Goal: Information Seeking & Learning: Learn about a topic

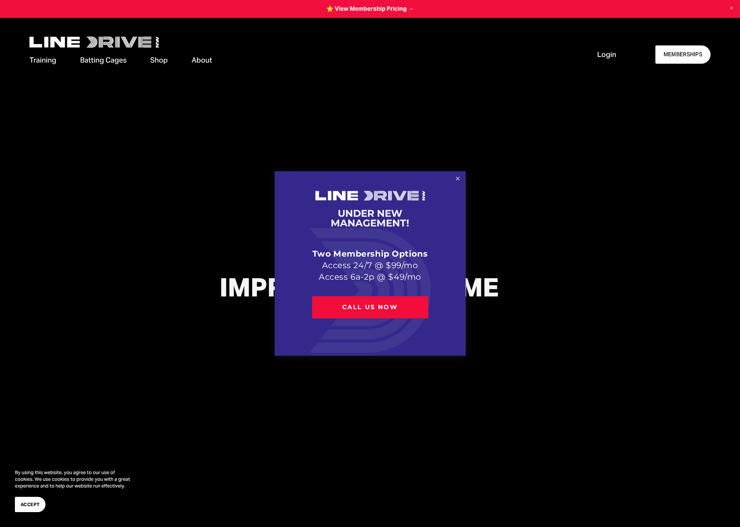
click at [457, 180] on link "Close" at bounding box center [457, 178] width 13 height 13
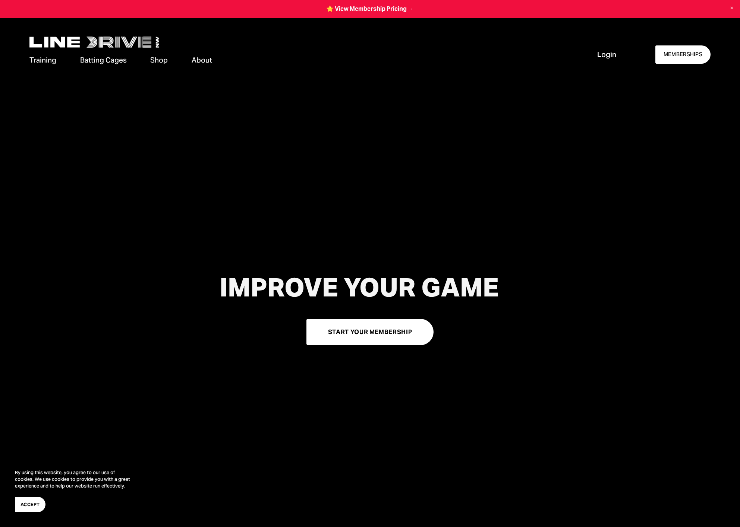
click at [207, 60] on span "About" at bounding box center [201, 60] width 20 height 10
click at [0, 0] on span "Our Facilities" at bounding box center [0, 0] width 0 height 0
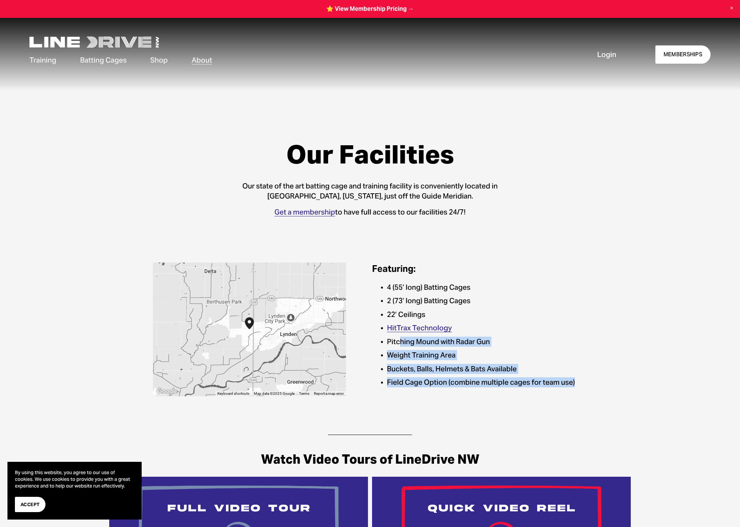
drag, startPoint x: 400, startPoint y: 345, endPoint x: 593, endPoint y: 388, distance: 197.8
click at [593, 388] on div "Featuring: 4 (55’ long) Batting Cages 2 (73’ long) Batting Cages 22’ Ceilings H…" at bounding box center [490, 327] width 237 height 129
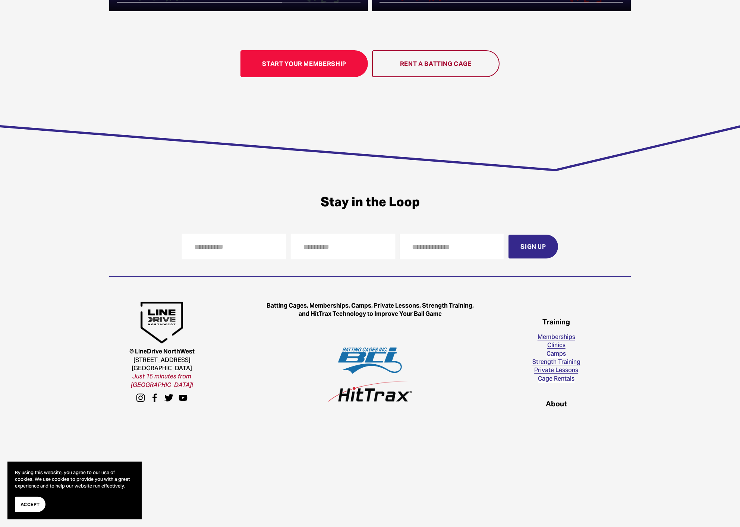
scroll to position [612, 0]
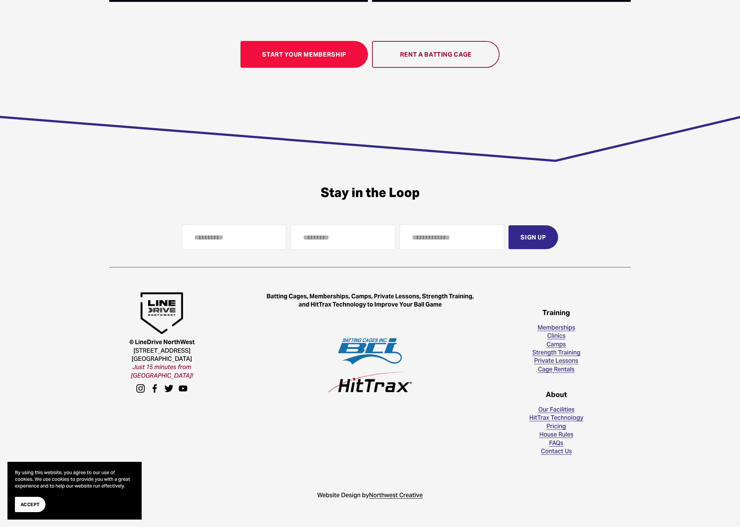
click at [567, 433] on link "House Rules" at bounding box center [556, 435] width 34 height 8
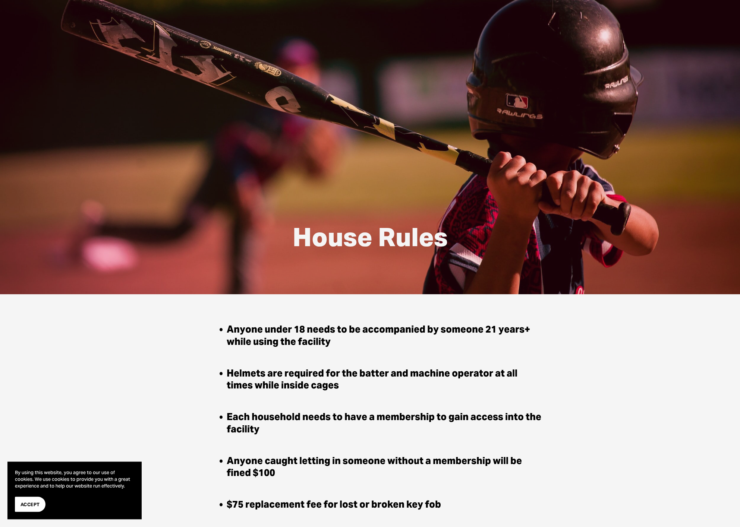
scroll to position [114, 0]
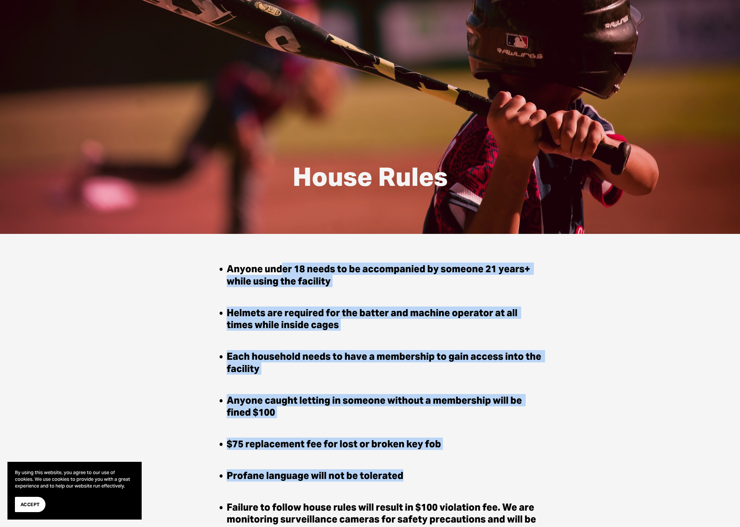
drag, startPoint x: 279, startPoint y: 269, endPoint x: 462, endPoint y: 480, distance: 279.2
click at [462, 480] on ul "Anyone under 18 needs to be accompanied by someone 21 years+ while using the fa…" at bounding box center [378, 423] width 332 height 321
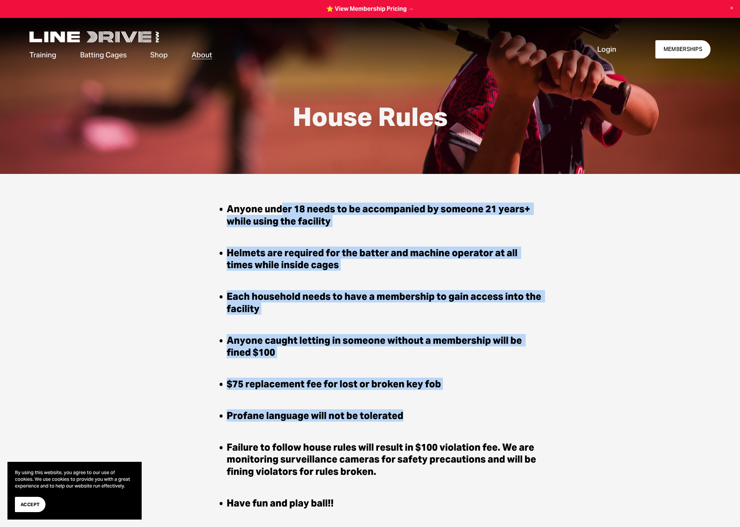
scroll to position [0, 0]
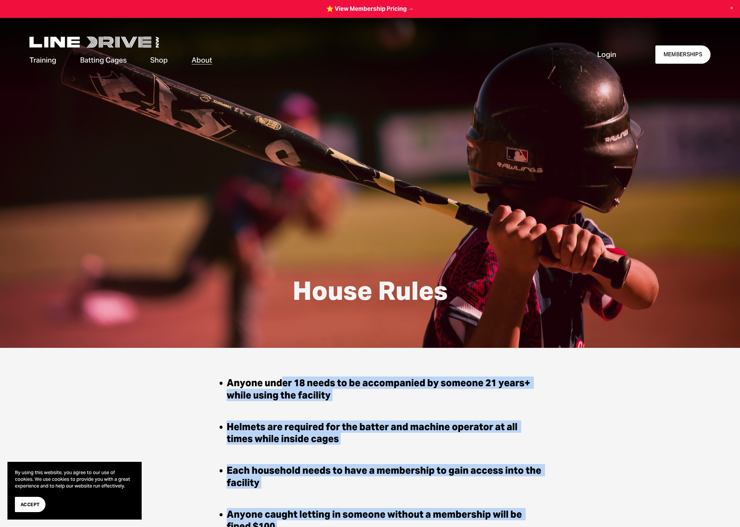
click at [358, 10] on link at bounding box center [370, 9] width 740 height 18
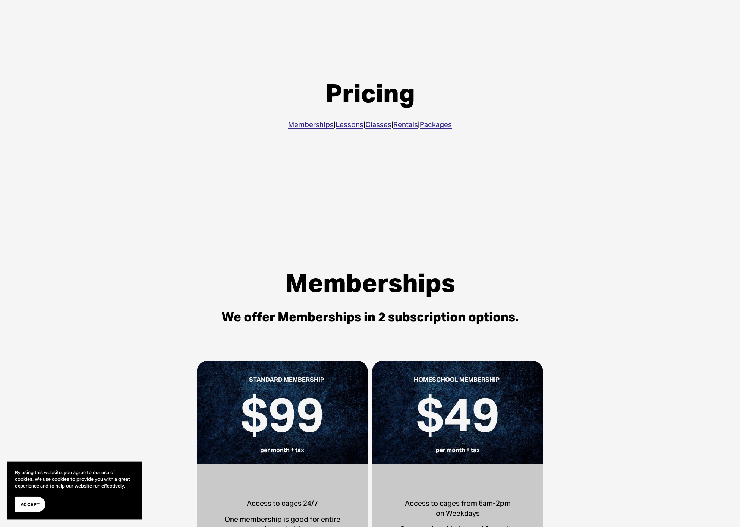
scroll to position [228, 0]
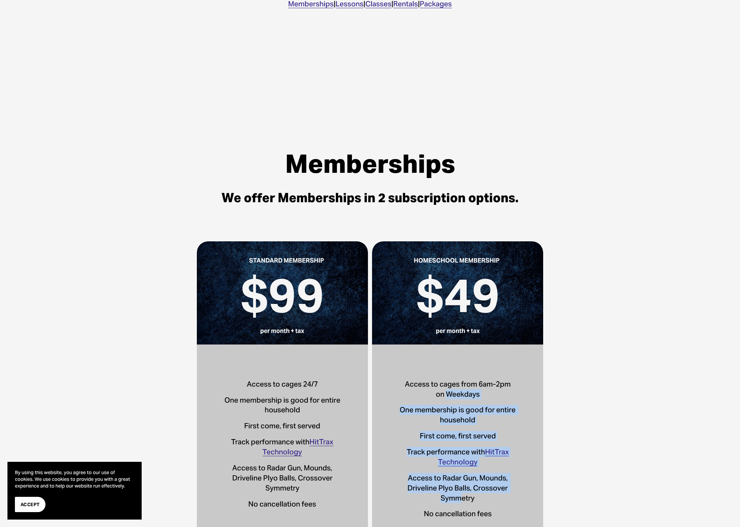
drag, startPoint x: 449, startPoint y: 394, endPoint x: 462, endPoint y: 500, distance: 106.7
click at [462, 500] on div "Access to cages from 6am-2pm on Weekdays One membership is good for entire hous…" at bounding box center [457, 449] width 127 height 140
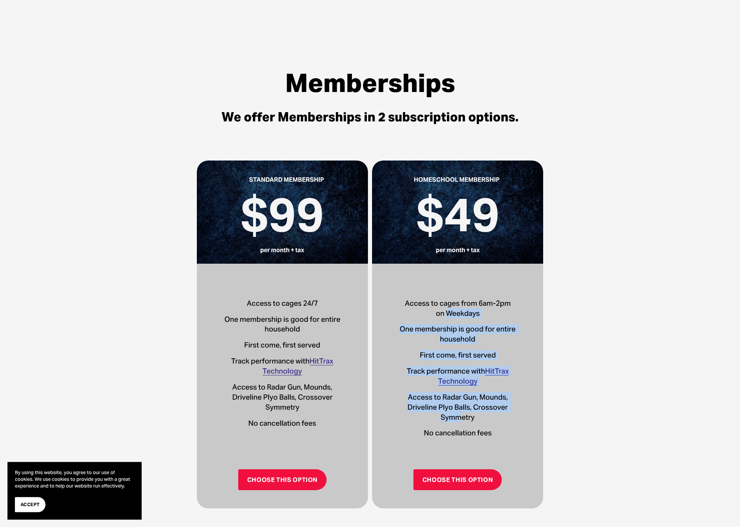
scroll to position [418, 0]
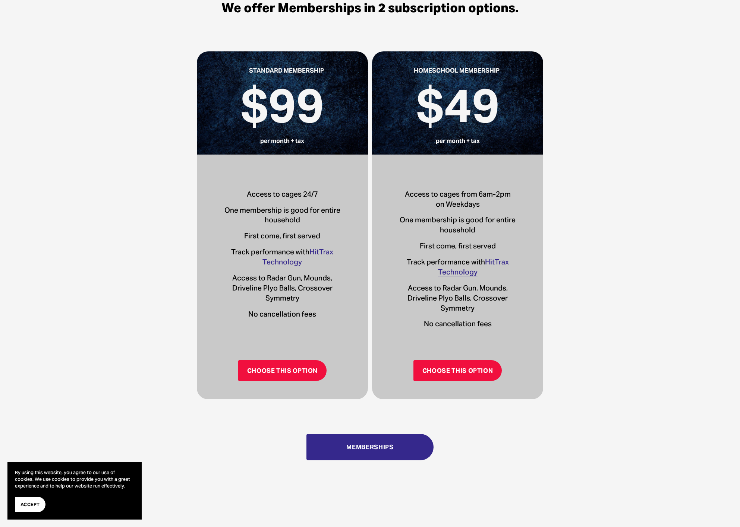
click at [576, 445] on div "Memberships We offer Memberships in 2 subscription options. $99 per month + tax…" at bounding box center [370, 217] width 740 height 516
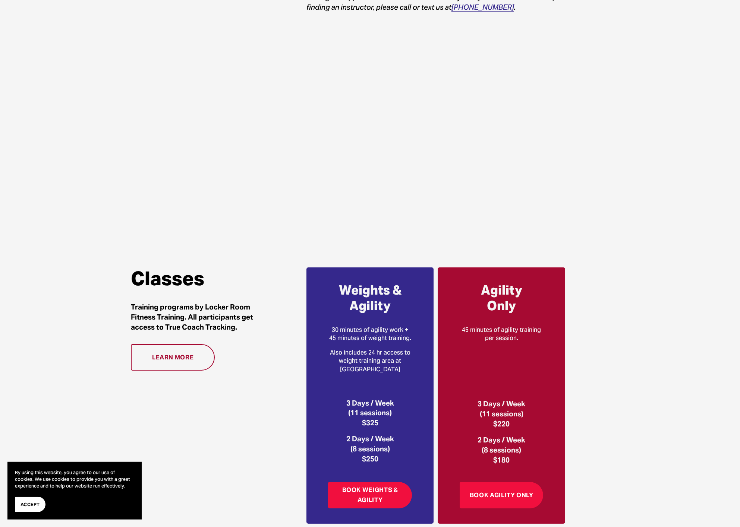
scroll to position [1140, 0]
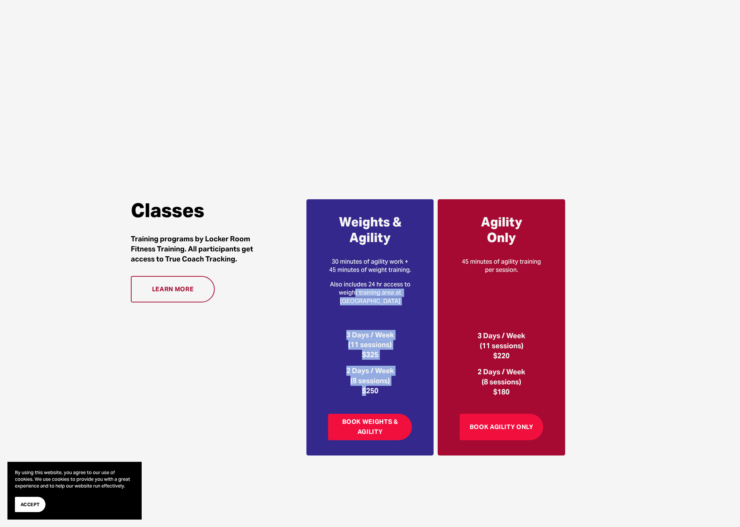
drag, startPoint x: 354, startPoint y: 294, endPoint x: 367, endPoint y: 390, distance: 97.0
click at [367, 390] on div "Weights & Agility 30 minutes of agility work + 45 minutes of weight training. A…" at bounding box center [369, 305] width 83 height 181
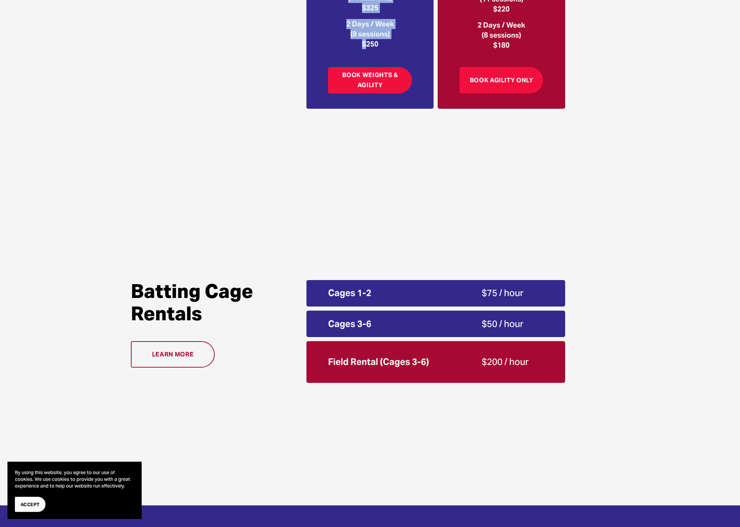
scroll to position [1558, 0]
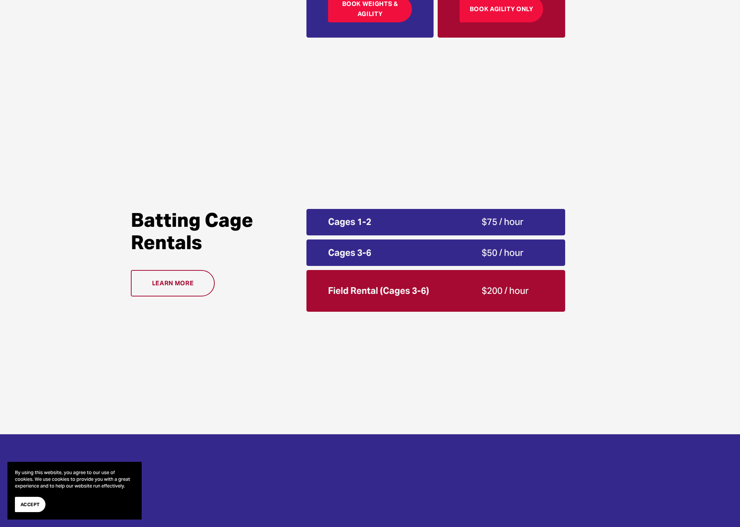
click at [184, 286] on link "Learn more" at bounding box center [172, 283] width 83 height 26
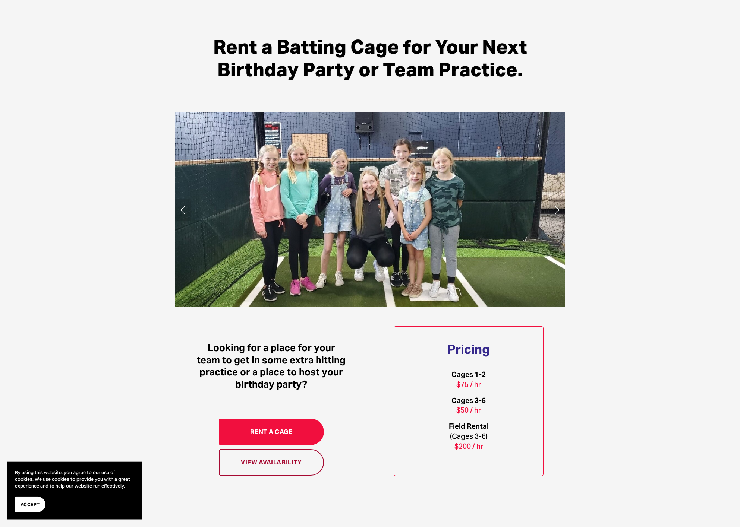
scroll to position [380, 0]
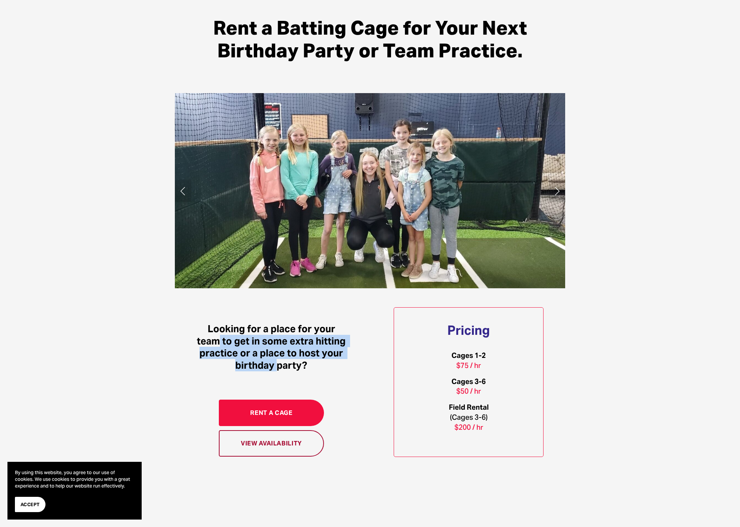
drag, startPoint x: 220, startPoint y: 344, endPoint x: 278, endPoint y: 367, distance: 62.1
click at [278, 367] on strong "Looking for a place for your team to get in some extra hitting practice or a pl…" at bounding box center [272, 347] width 151 height 48
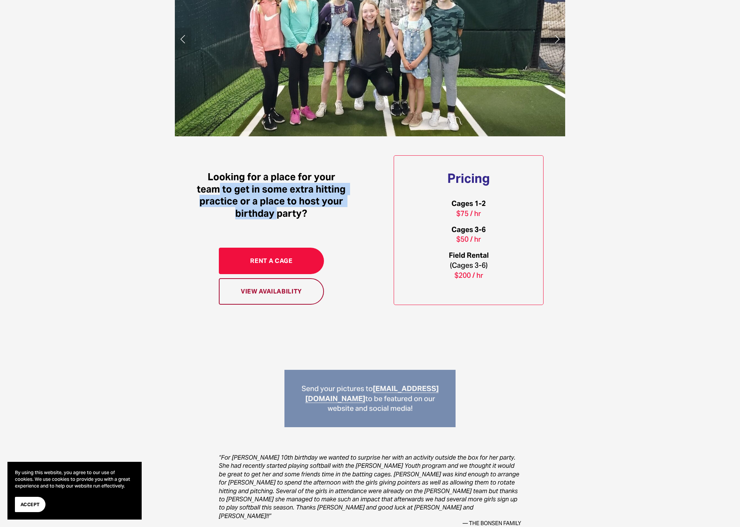
scroll to position [608, 0]
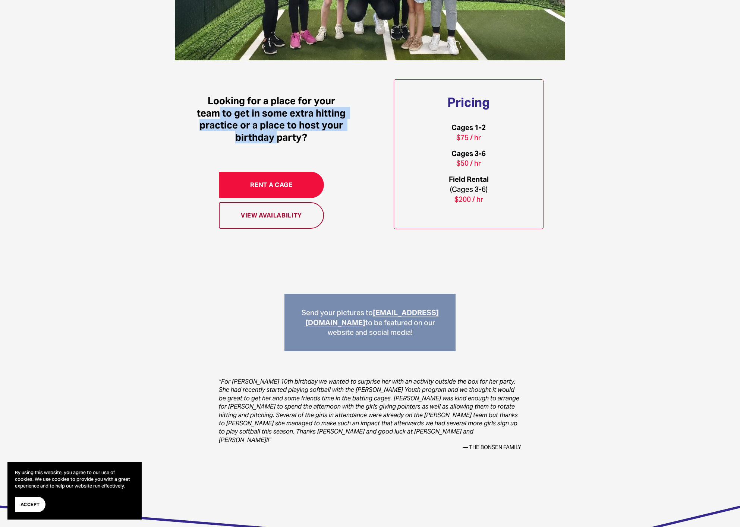
click at [254, 220] on link "View Availability" at bounding box center [271, 215] width 105 height 26
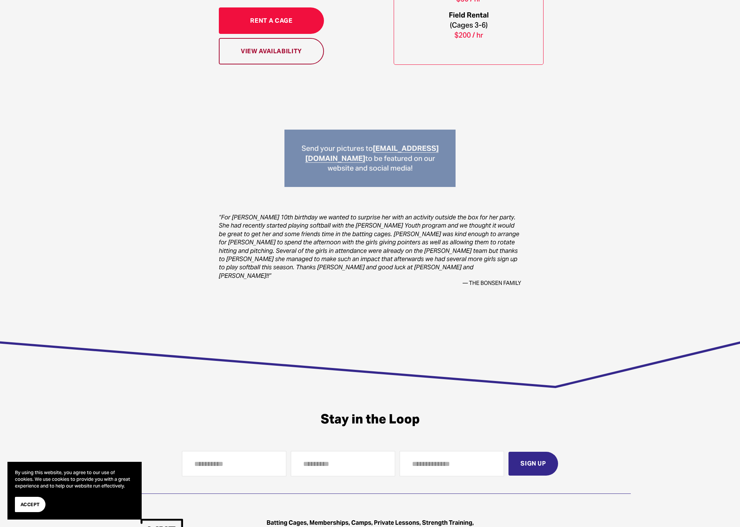
scroll to position [544, 0]
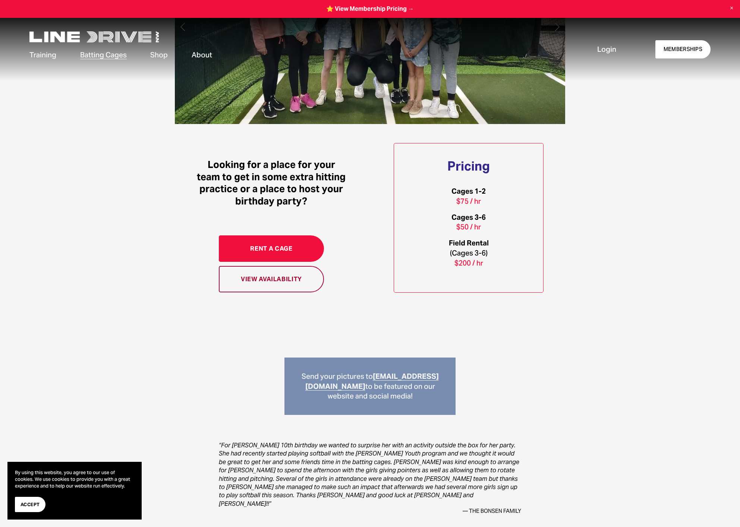
click at [137, 190] on div "Rent a Batting Cage for Your Next Birthday Party or Team Practice. Looking for …" at bounding box center [370, 186] width 740 height 669
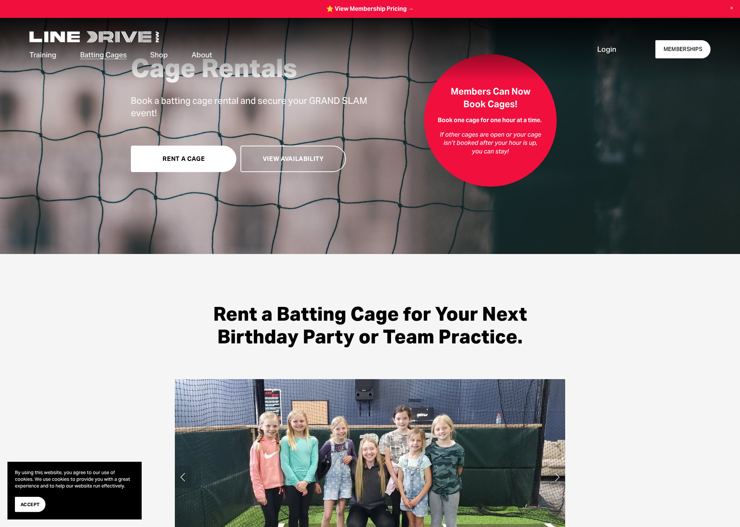
scroll to position [88, 0]
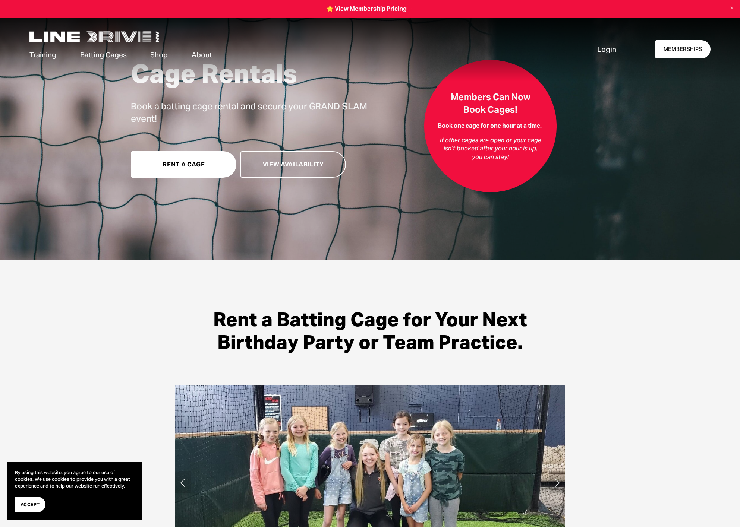
click at [0, 0] on link "Cage Availability" at bounding box center [0, 0] width 0 height 0
click at [0, 0] on span "FAQs" at bounding box center [0, 0] width 0 height 0
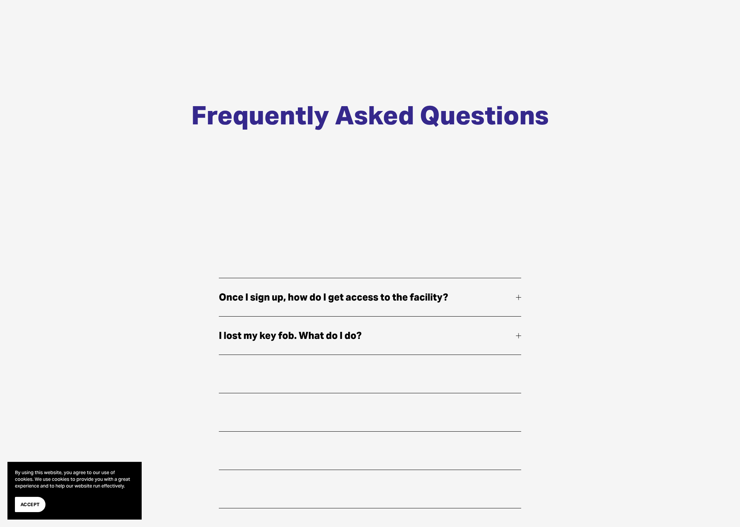
scroll to position [152, 0]
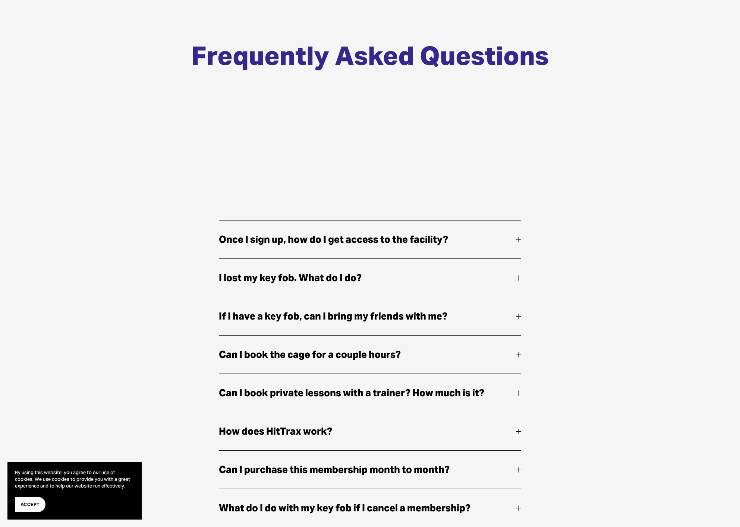
click at [293, 245] on span "Once I sign up, how do I get access to the facility?" at bounding box center [367, 240] width 297 height 16
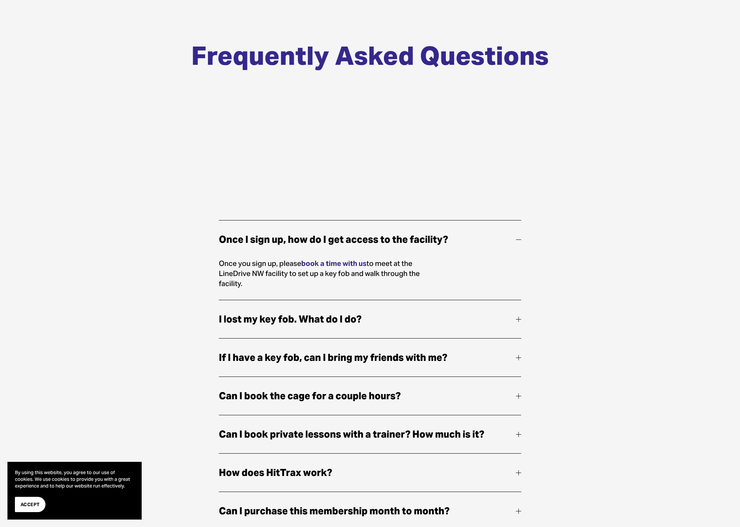
click at [286, 323] on span "I lost my key fob. What do I do?" at bounding box center [367, 319] width 297 height 16
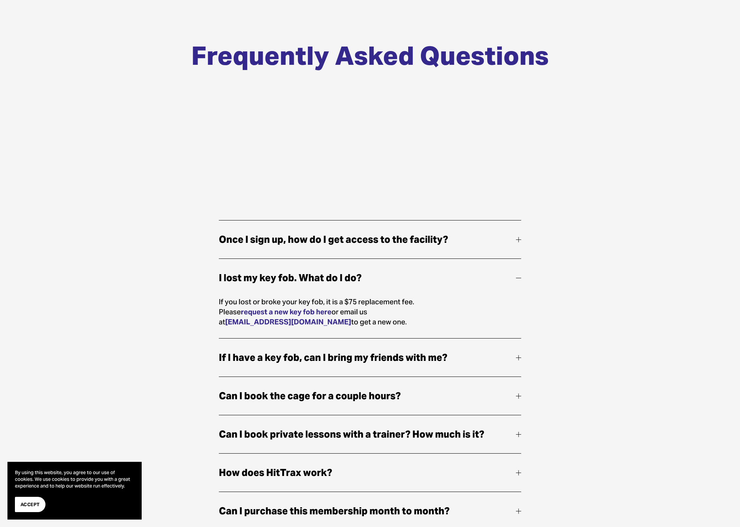
click at [282, 357] on span "If I have a key fob, can I bring my friends with me?" at bounding box center [367, 358] width 297 height 16
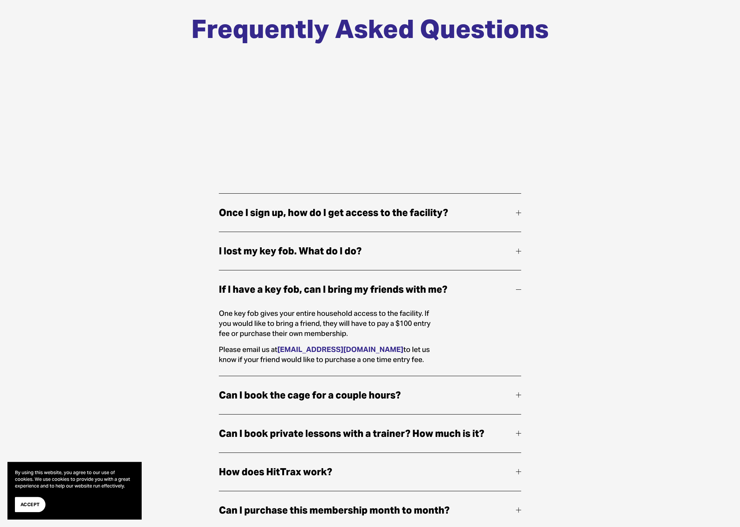
scroll to position [190, 0]
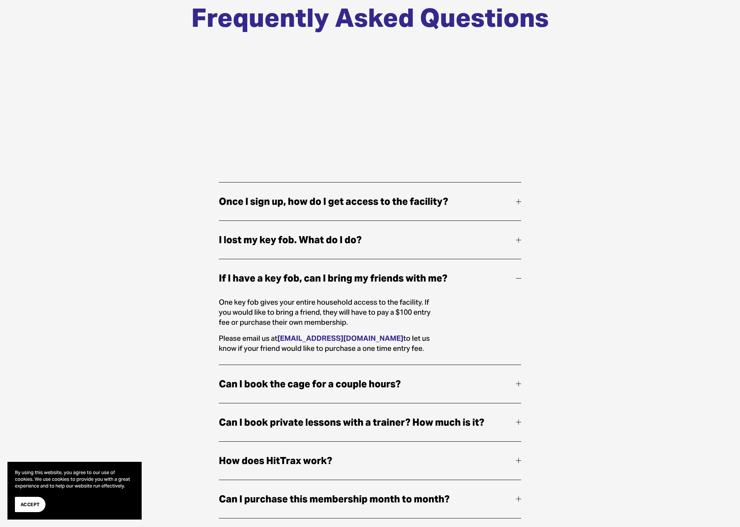
click at [243, 384] on span "Can I book the cage for a couple hours?" at bounding box center [367, 384] width 297 height 16
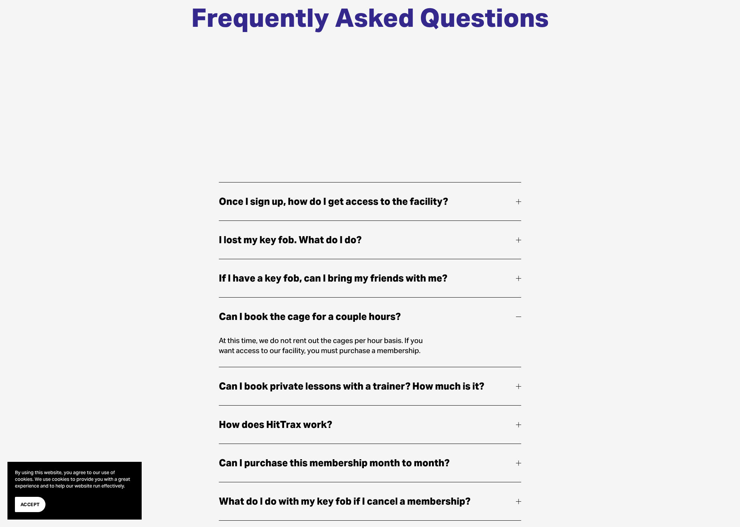
click at [248, 389] on span "Can I book private lessons with a trainer? How much is it?" at bounding box center [367, 387] width 297 height 16
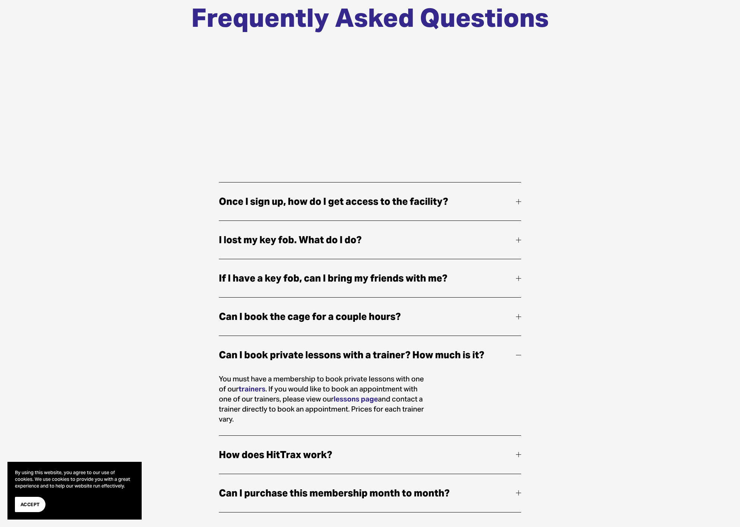
click at [247, 448] on button "How does HitTrax work?" at bounding box center [370, 455] width 303 height 38
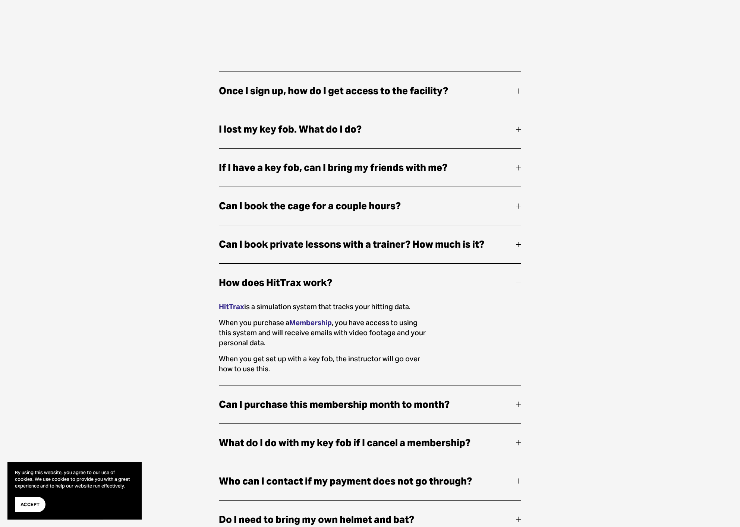
scroll to position [304, 0]
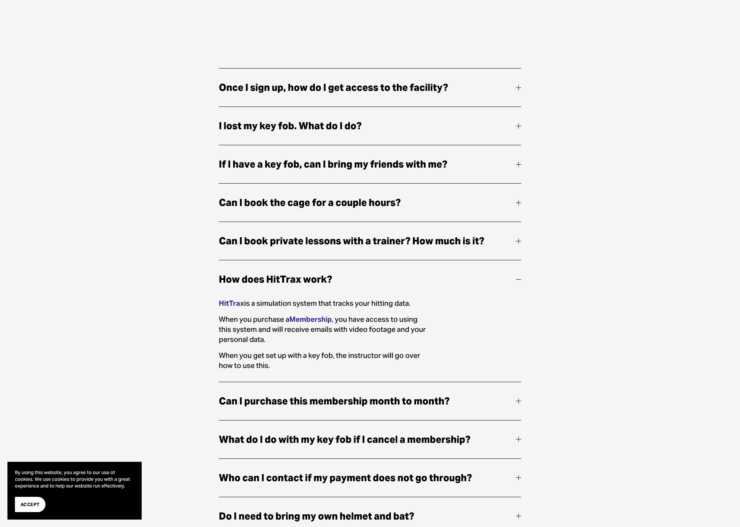
click at [261, 409] on span "Can I purchase this membership month to month?" at bounding box center [367, 401] width 297 height 16
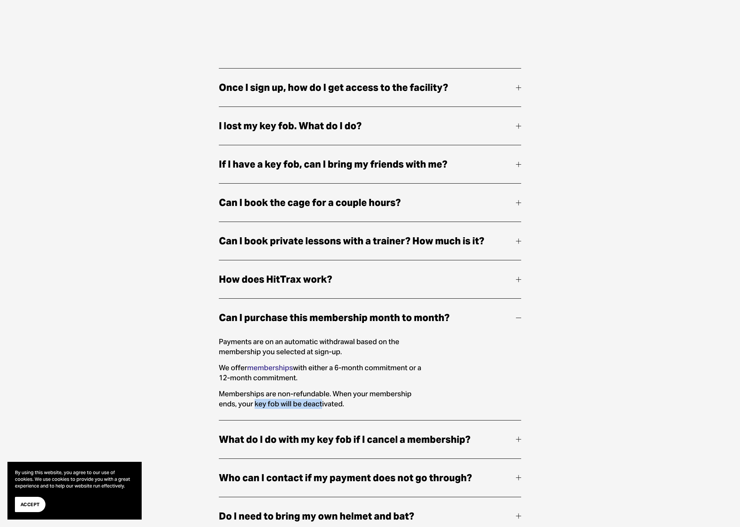
drag, startPoint x: 234, startPoint y: 406, endPoint x: 302, endPoint y: 409, distance: 67.9
click at [302, 409] on p "Memberships are non-refundable. When your membership ends, your key fob will be…" at bounding box center [325, 399] width 212 height 20
click at [282, 443] on span "What do I do with my key fob if I cancel a membership?" at bounding box center [367, 440] width 297 height 16
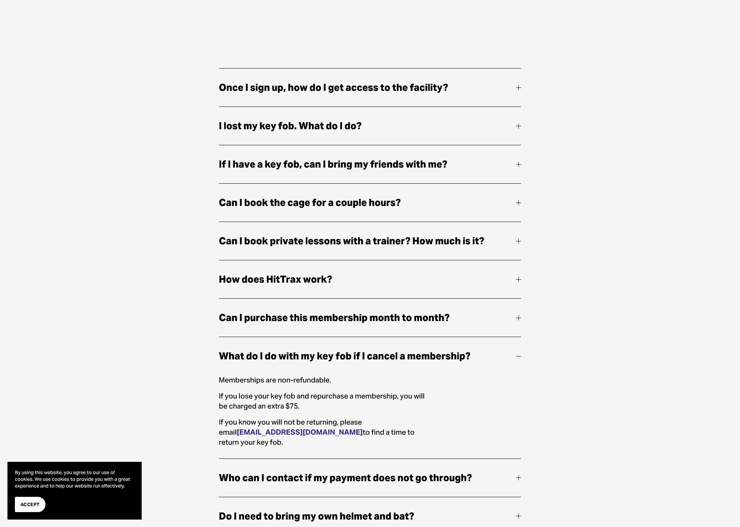
drag, startPoint x: 238, startPoint y: 383, endPoint x: 333, endPoint y: 406, distance: 97.5
click at [333, 406] on div "Memberships are non-refundable. If you lose your key fob and repurchase a membe…" at bounding box center [325, 416] width 212 height 83
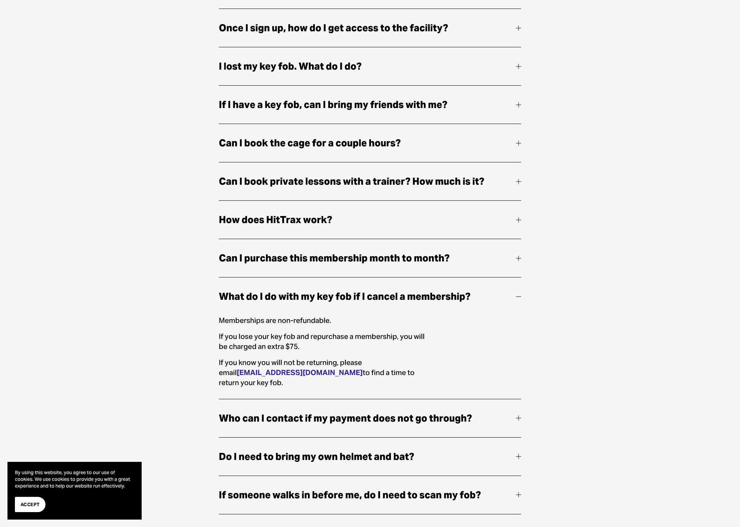
scroll to position [380, 0]
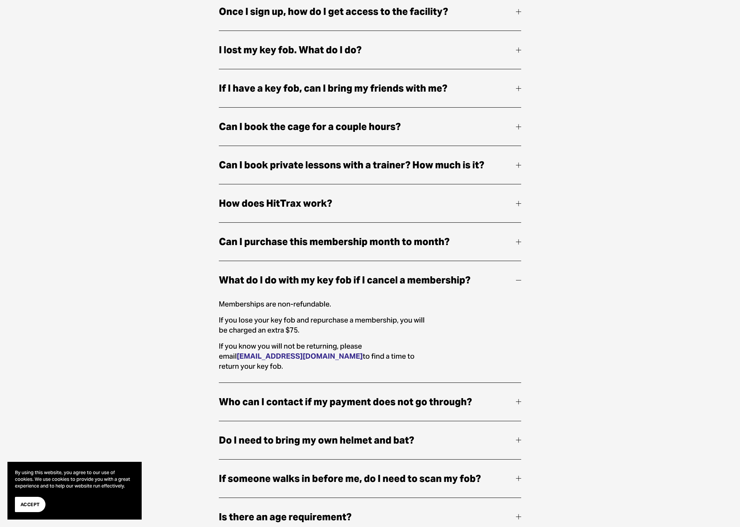
click at [332, 433] on span "Do I need to bring my own helmet and bat?" at bounding box center [367, 441] width 297 height 16
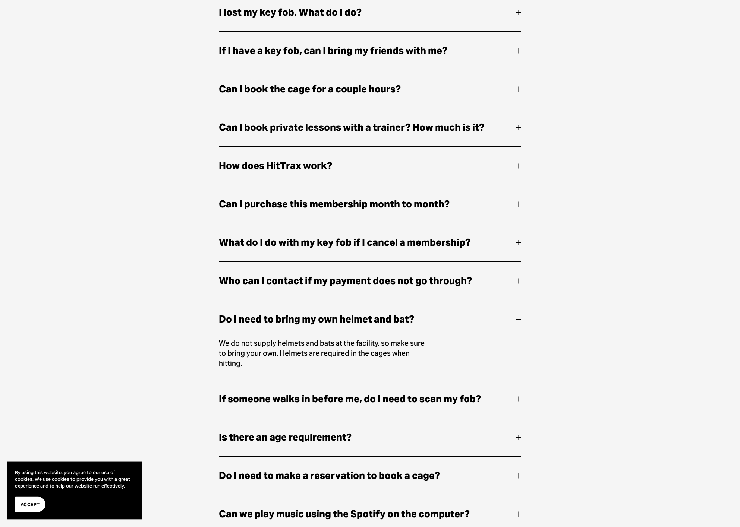
scroll to position [418, 0]
click at [324, 398] on span "If someone walks in before me, do I need to scan my fob?" at bounding box center [367, 399] width 297 height 16
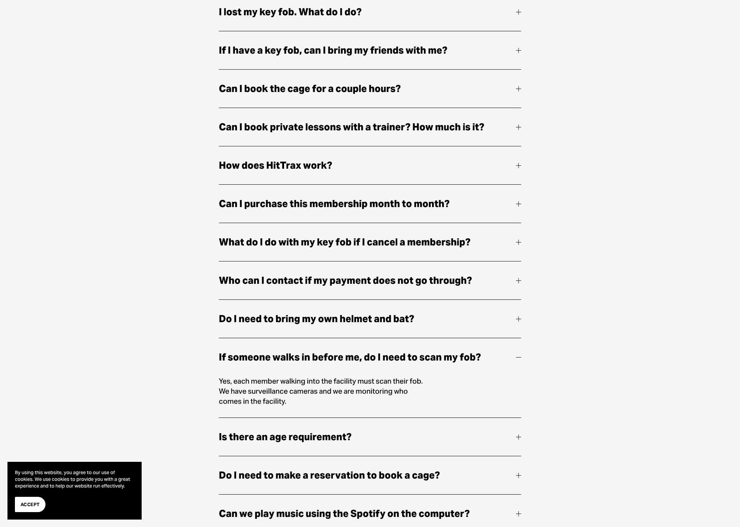
scroll to position [456, 0]
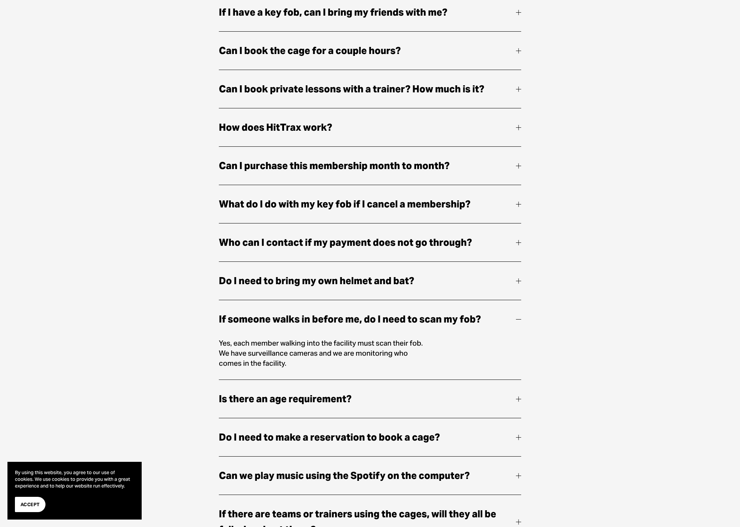
click at [324, 406] on span "Is there an age requirement?" at bounding box center [367, 399] width 297 height 16
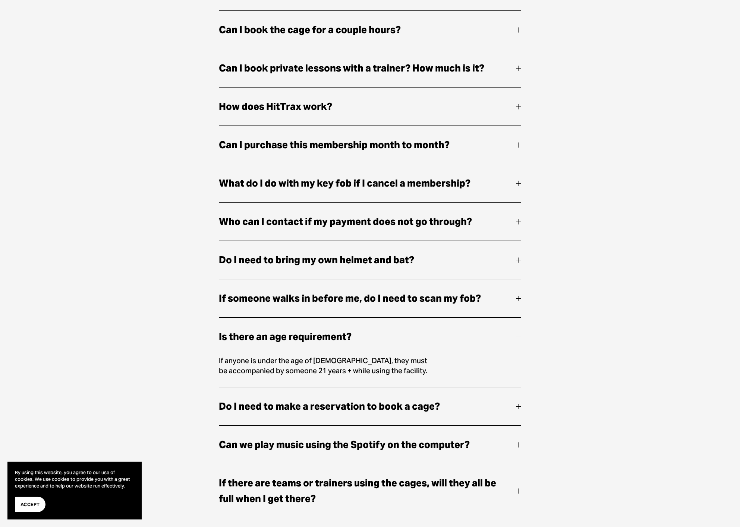
scroll to position [494, 0]
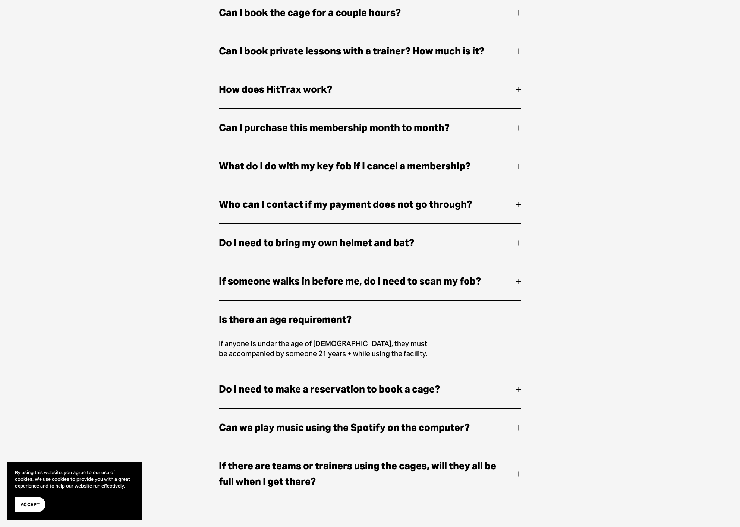
click at [327, 397] on span "Do I need to make a reservation to book a cage?" at bounding box center [367, 389] width 297 height 16
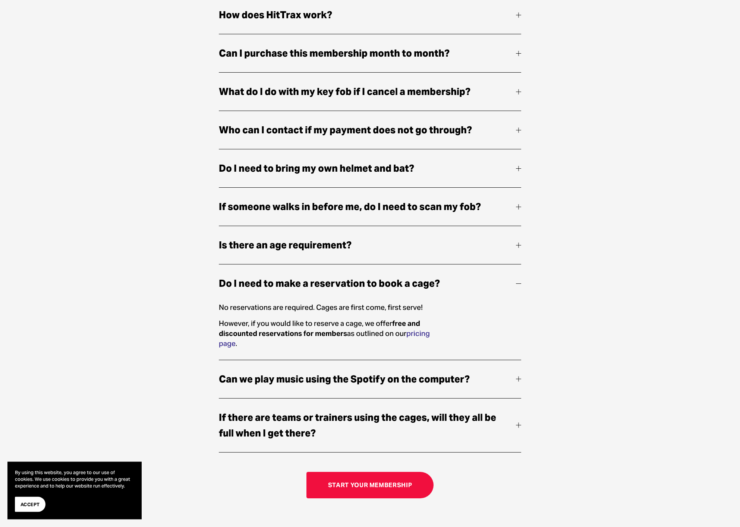
scroll to position [570, 0]
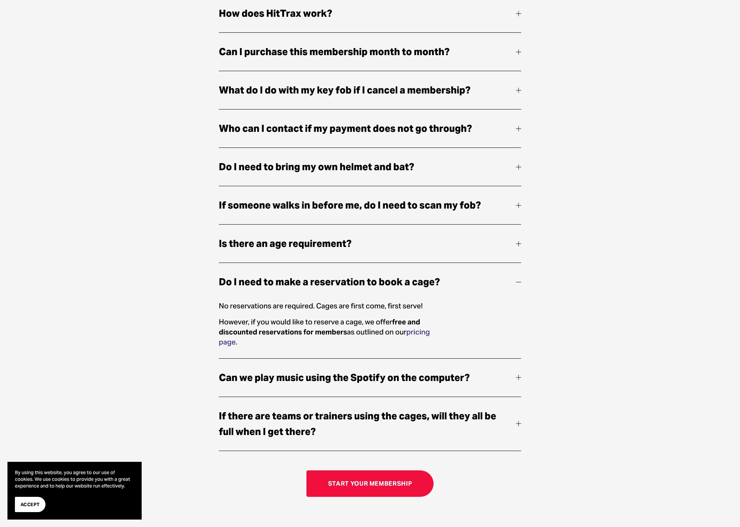
click at [282, 386] on span "Can we play music using the Spotify on the computer?" at bounding box center [367, 378] width 297 height 16
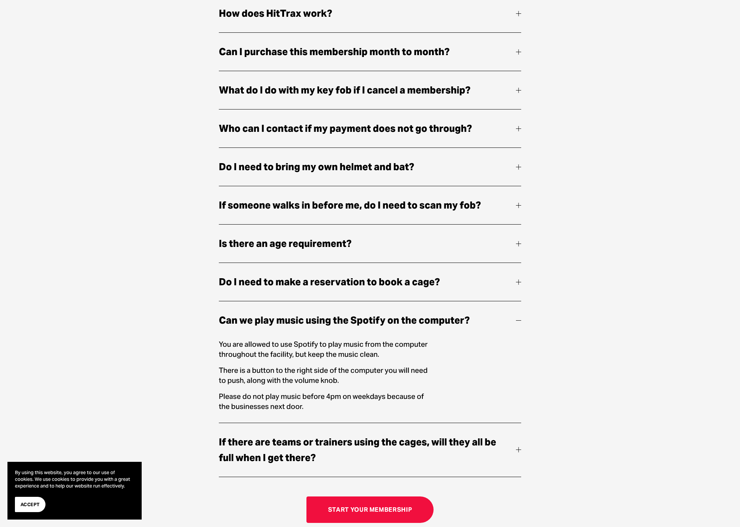
click at [307, 461] on span "If there are teams or trainers using the cages, will they all be full when I ge…" at bounding box center [367, 449] width 297 height 31
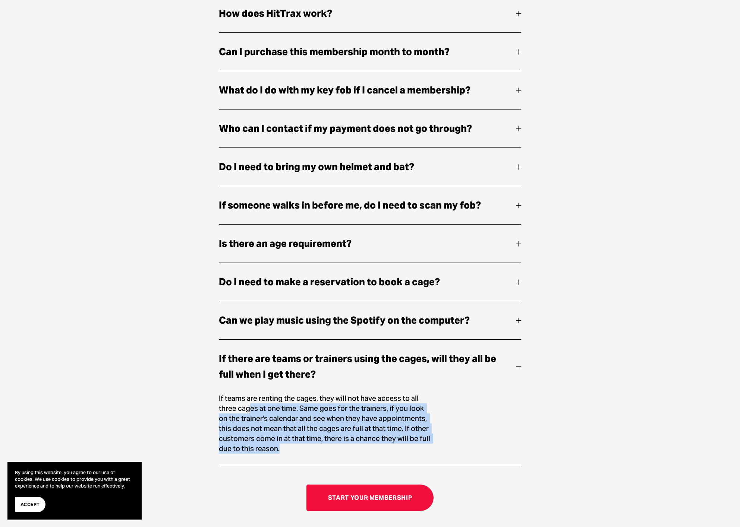
drag, startPoint x: 251, startPoint y: 416, endPoint x: 429, endPoint y: 458, distance: 182.6
click at [429, 453] on p "If teams are renting the cages, they will not have access to all three cages at…" at bounding box center [325, 423] width 212 height 60
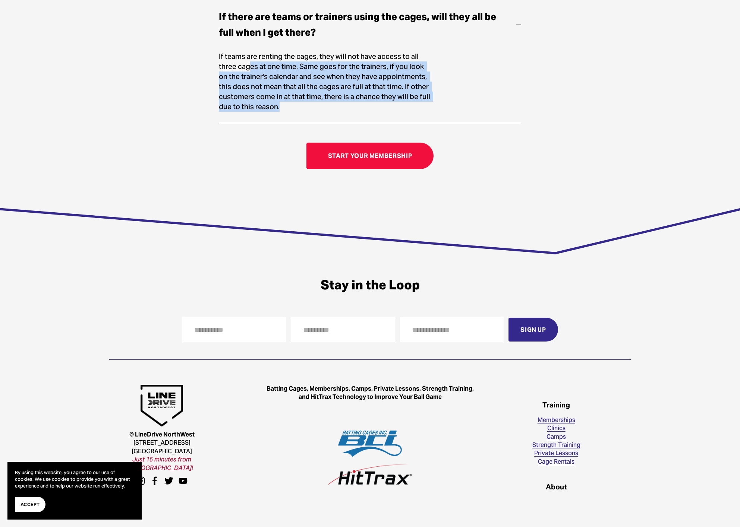
scroll to position [1011, 0]
